Goal: Transaction & Acquisition: Purchase product/service

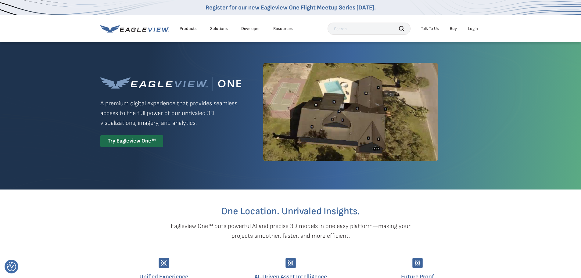
click at [473, 28] on div "Login" at bounding box center [473, 28] width 10 height 5
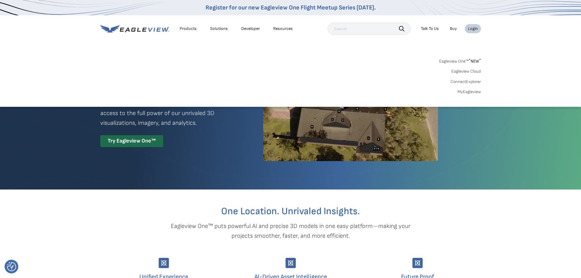
click at [464, 90] on link "MyEagleview" at bounding box center [469, 91] width 23 height 5
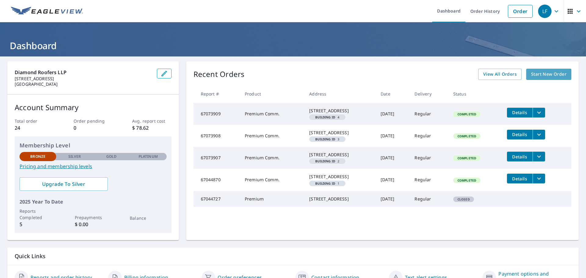
click at [545, 70] on link "Start New Order" at bounding box center [548, 74] width 45 height 11
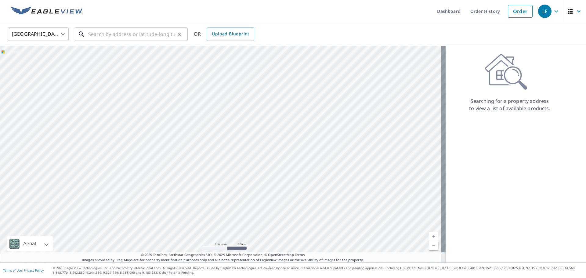
click at [149, 33] on input "text" at bounding box center [131, 34] width 87 height 17
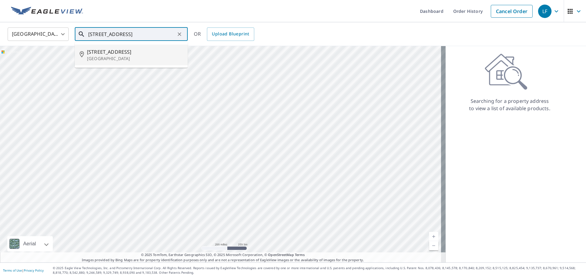
click at [143, 50] on span "24034 104th Ave SE" at bounding box center [135, 51] width 96 height 7
type input "24034 104th Ave SE Kent, WA 98030"
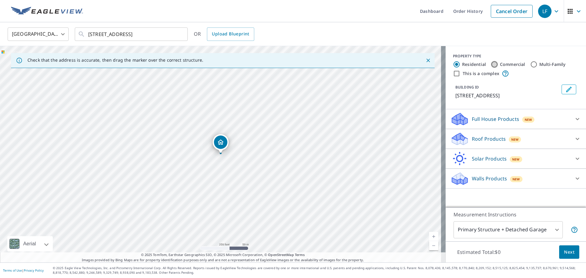
click at [491, 63] on input "Commercial" at bounding box center [494, 64] width 7 height 7
radio input "true"
type input "4"
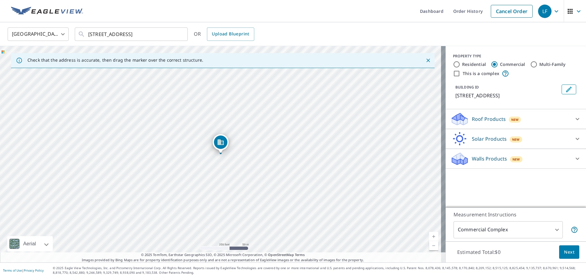
click at [489, 117] on p "Roof Products" at bounding box center [489, 118] width 34 height 7
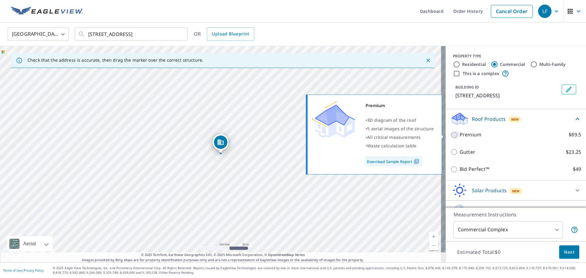
click at [450, 133] on input "Premium $89.5" at bounding box center [454, 134] width 9 height 7
checkbox input "true"
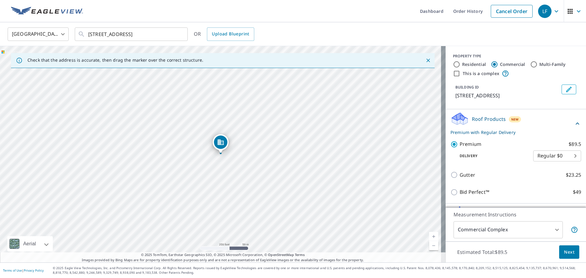
click at [568, 155] on body "LF LF Dashboard Order History Cancel Order LF United States US ​ 24034 104th Av…" at bounding box center [293, 139] width 586 height 278
click at [568, 155] on li "Regular $0" at bounding box center [548, 155] width 48 height 11
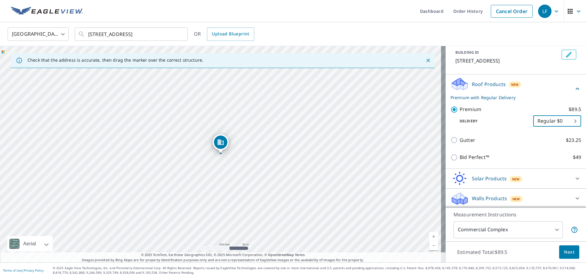
scroll to position [36, 0]
click at [566, 248] on span "Next" at bounding box center [569, 252] width 10 height 8
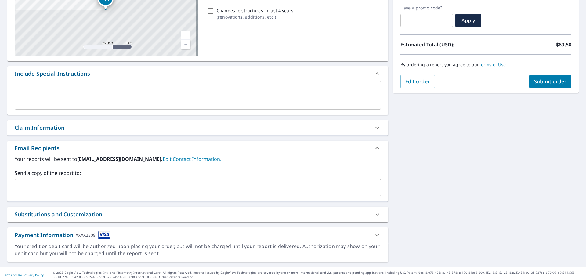
scroll to position [106, 0]
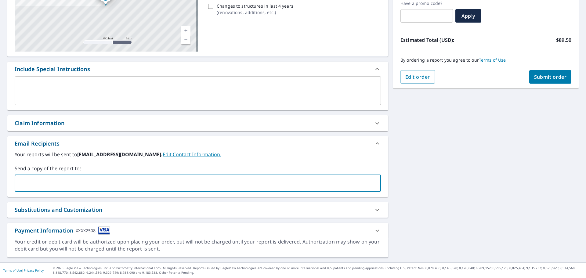
click at [86, 180] on input "text" at bounding box center [193, 183] width 352 height 12
type input "mike"
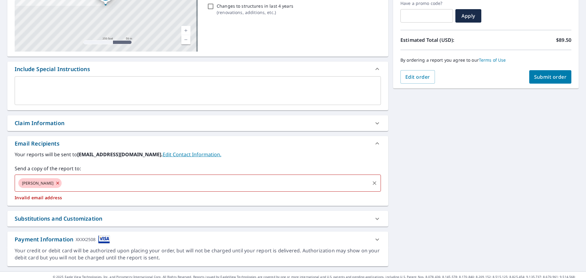
click at [55, 182] on icon at bounding box center [57, 183] width 5 height 7
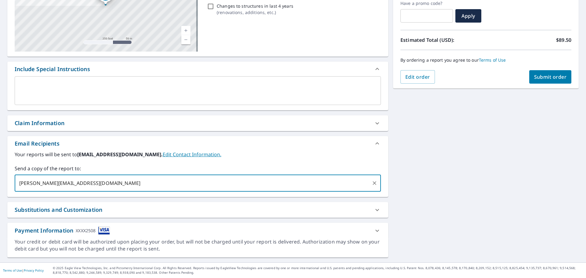
type input "mike@dimaondroofers.com"
click at [547, 89] on div "24034 104th Ave SE Kent, WA 98030 Aerial Road A standard road map Aerial A deta…" at bounding box center [293, 106] width 586 height 312
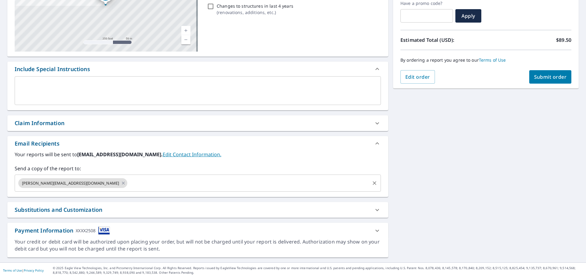
click at [554, 70] on button "Submit order" at bounding box center [550, 76] width 42 height 13
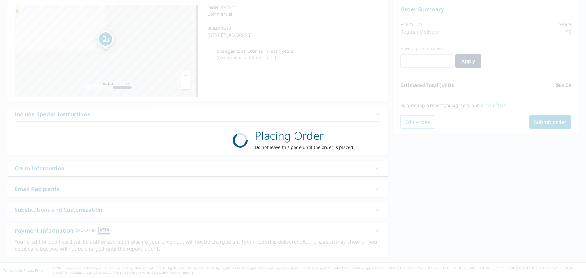
scroll to position [61, 0]
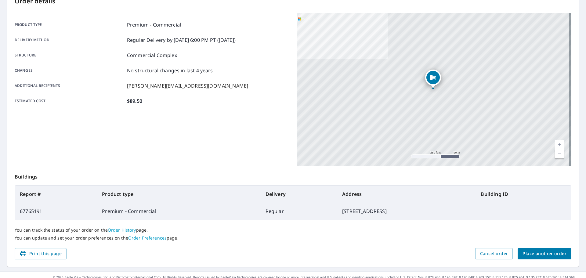
scroll to position [81, 0]
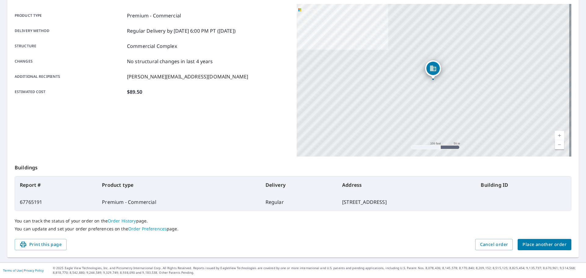
click at [166, 77] on p "mike@dimaondroofers.com" at bounding box center [187, 76] width 121 height 7
